Goal: Obtain resource: Download file/media

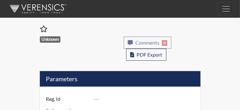
type input "McCoy3"
type input "51522"
type input "[EMAIL_ADDRESS][DOMAIN_NAME]"
type input "Corrections Pre-Employment"
type input "[DATE]"
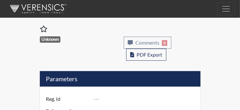
type input "Pathways/[GEOGRAPHIC_DATA]"
type input "[GEOGRAPHIC_DATA]"
type input "[US_STATE]"
type input "English"
type input "Yes"
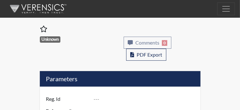
type input "Below Conditions"
select select
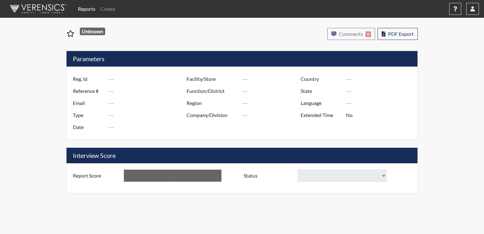
type input "McCoy3"
type input "51522"
type input "[EMAIL_ADDRESS][DOMAIN_NAME]"
type input "Corrections Pre-Employment"
type input "[DATE]"
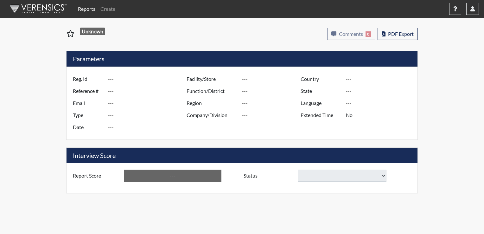
type input "Pathways/[GEOGRAPHIC_DATA]"
type input "[GEOGRAPHIC_DATA]"
type input "[US_STATE]"
type input "English"
type input "Yes"
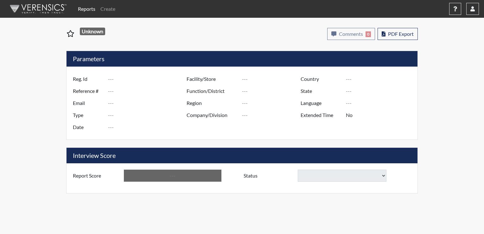
type input "Below Conditions"
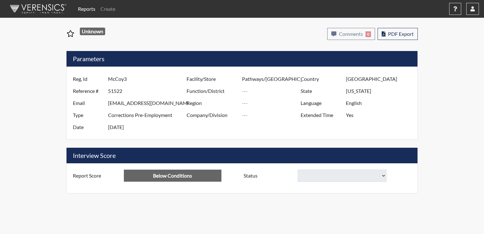
select select
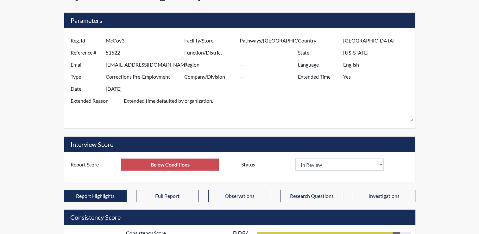
scroll to position [63, 0]
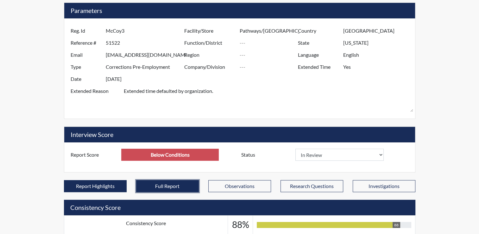
click at [177, 180] on button "Full Report" at bounding box center [167, 186] width 63 height 12
select select
